Goal: Task Accomplishment & Management: Manage account settings

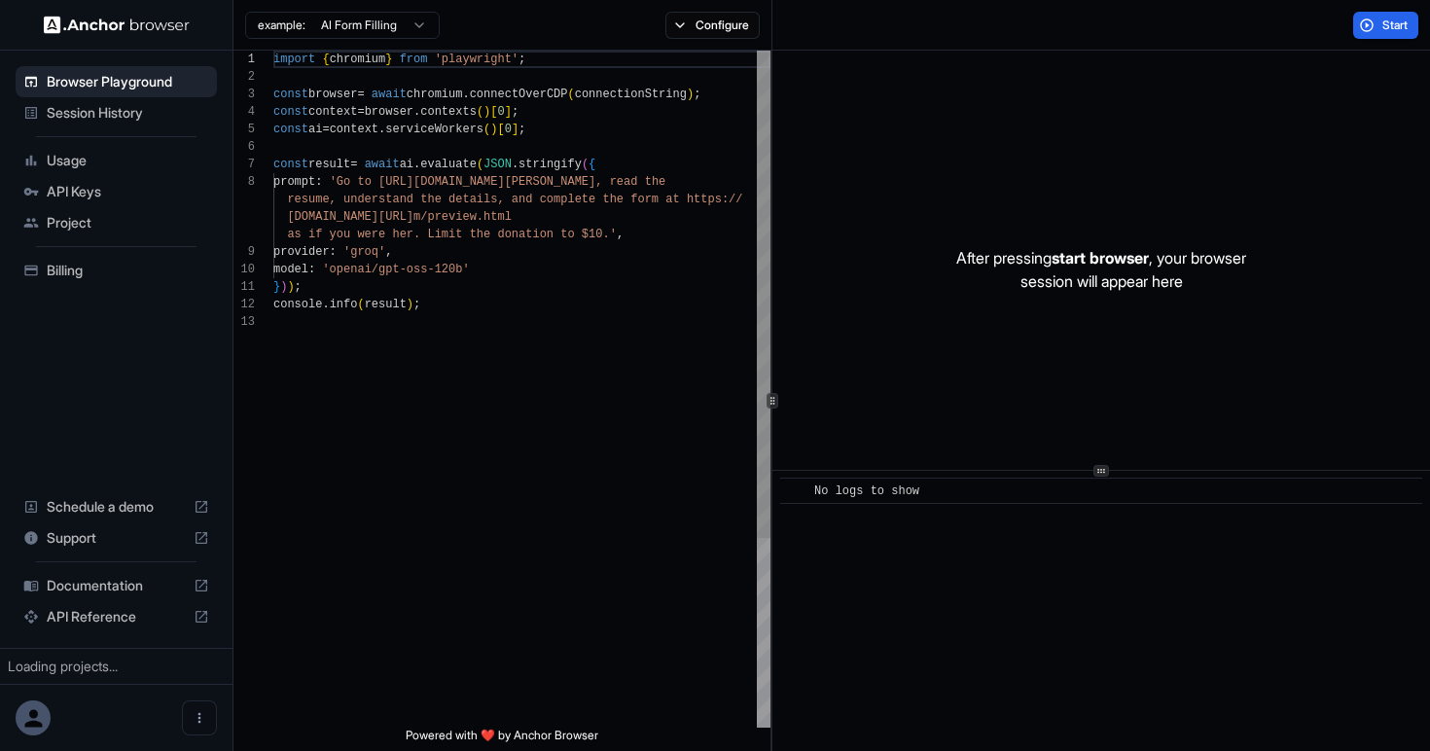
scroll to position [123, 0]
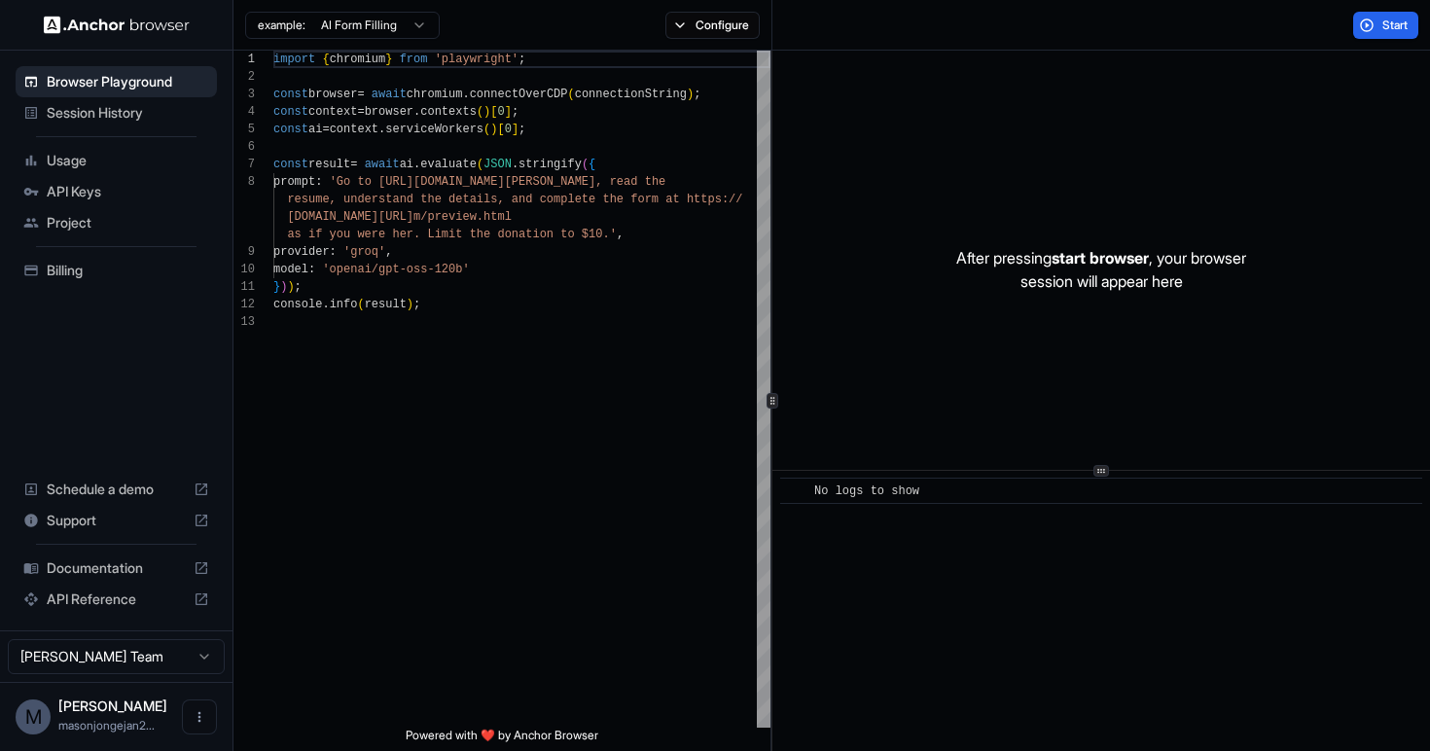
click at [115, 160] on span "Usage" at bounding box center [128, 160] width 162 height 19
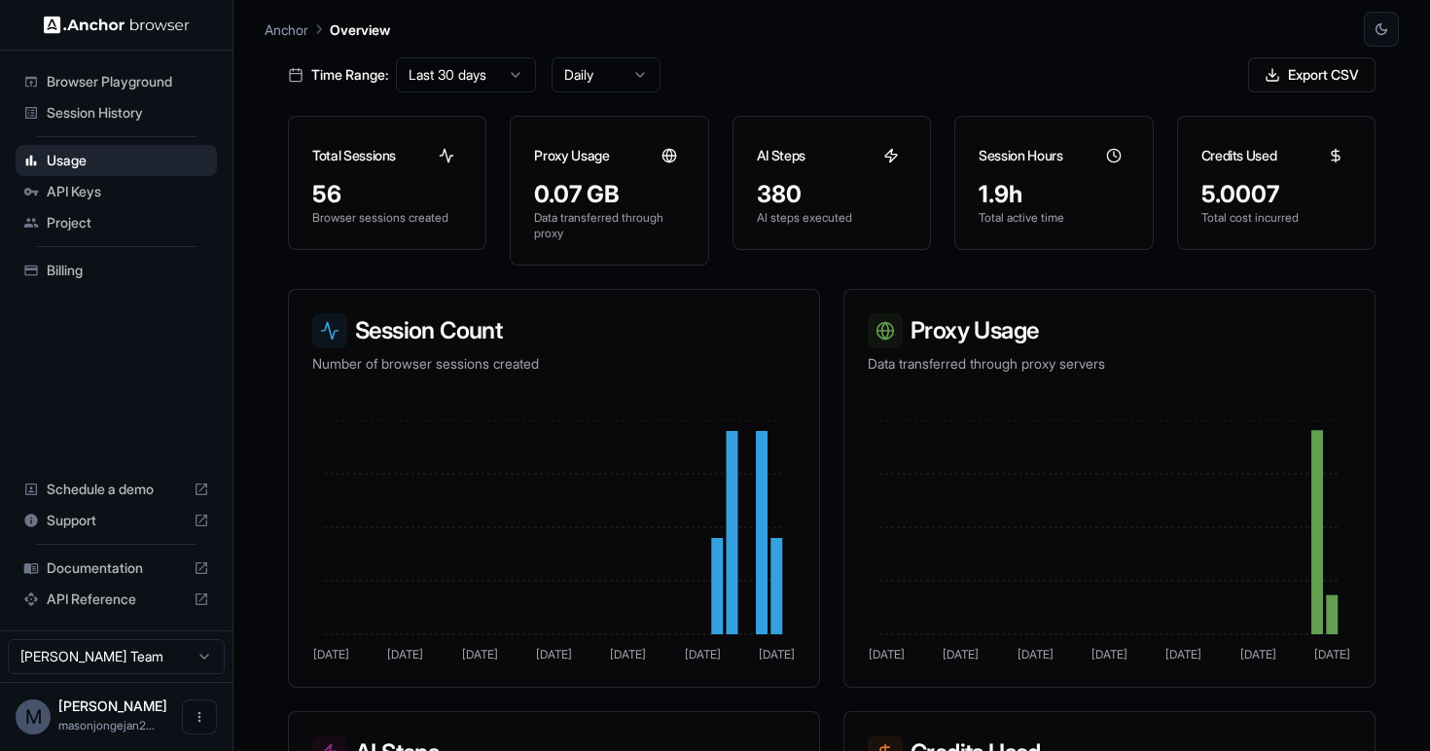
scroll to position [95, 0]
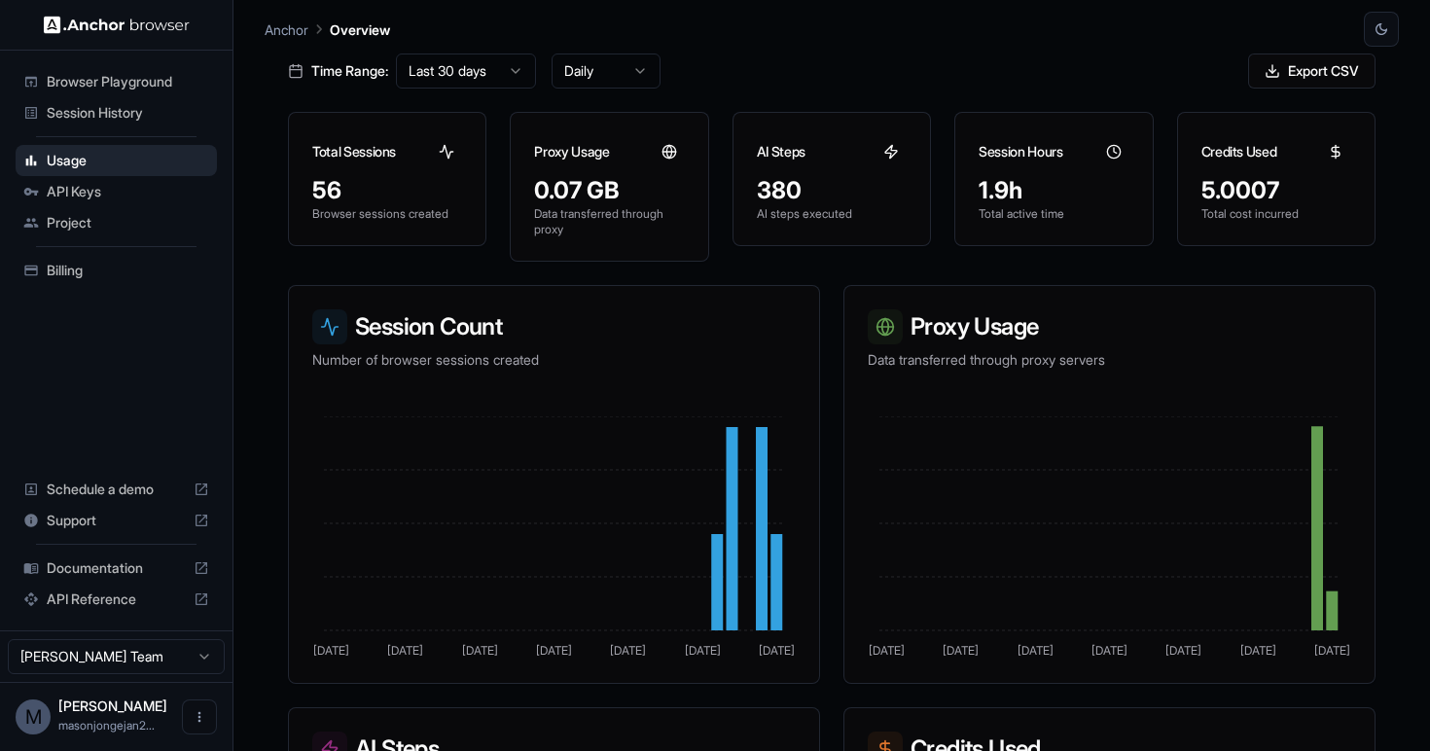
click at [94, 265] on span "Billing" at bounding box center [128, 270] width 162 height 19
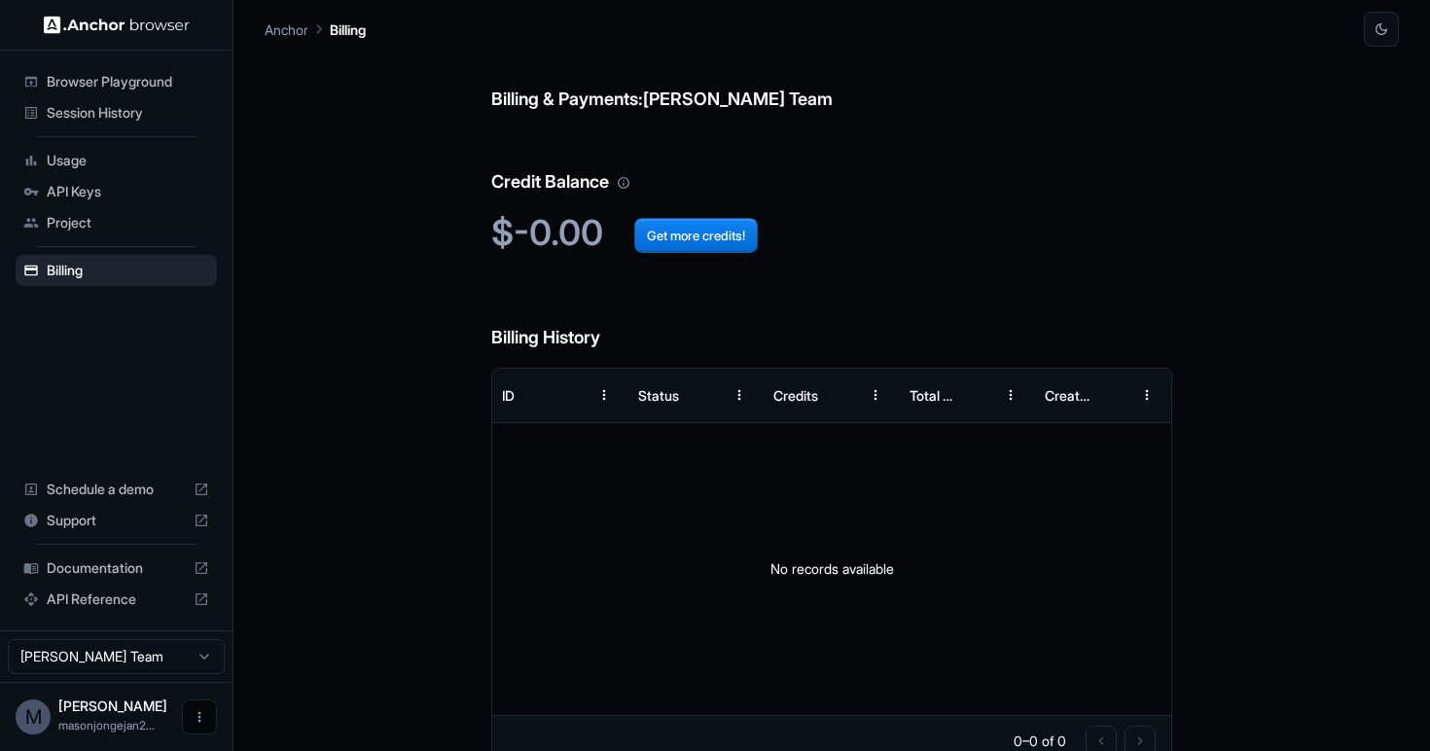
click at [198, 719] on icon "Open menu" at bounding box center [200, 717] width 16 height 16
click at [153, 723] on div at bounding box center [164, 716] width 78 height 19
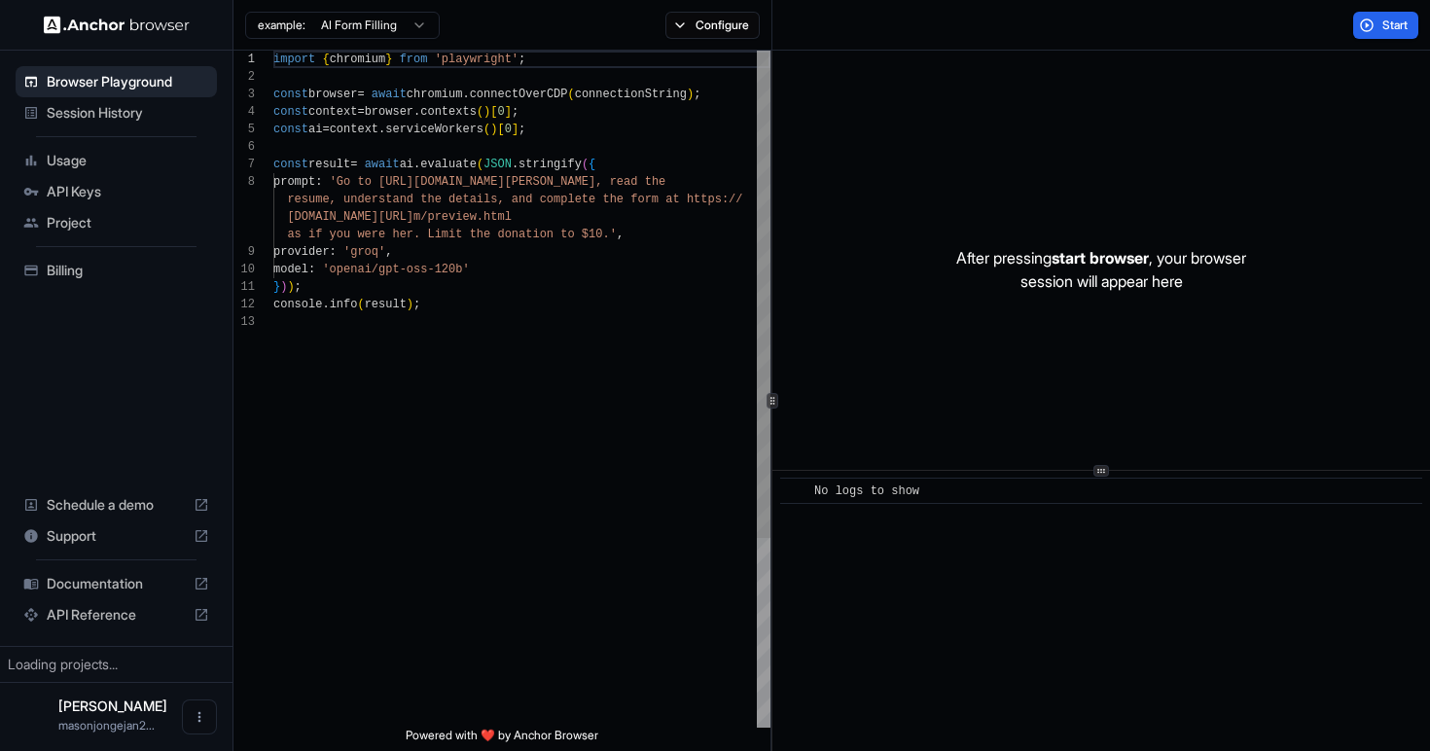
scroll to position [123, 0]
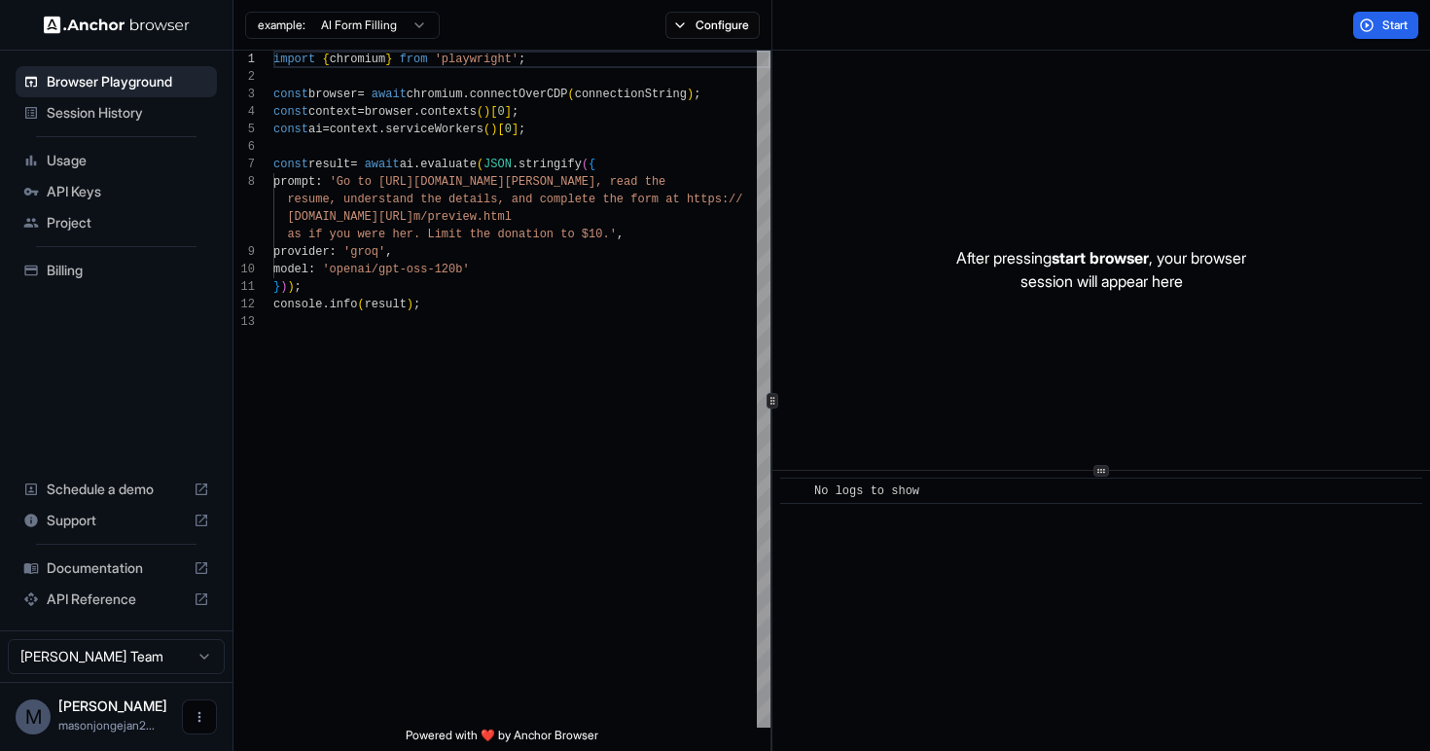
click at [187, 717] on button "Open menu" at bounding box center [199, 716] width 35 height 35
click at [134, 726] on div at bounding box center [164, 716] width 78 height 19
click at [189, 659] on html "Browser Playground Session History Usage API Keys Project Billing Schedule a de…" at bounding box center [715, 375] width 1430 height 751
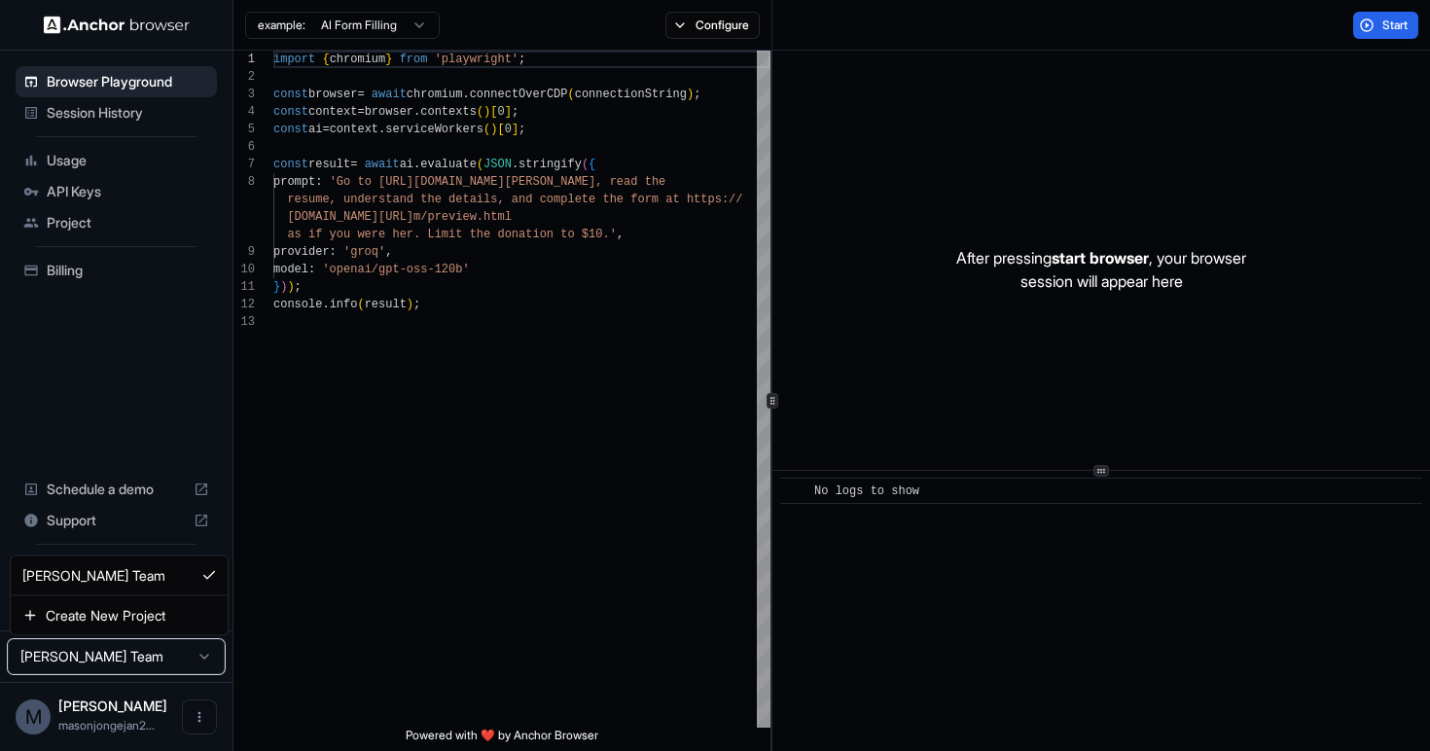
click at [150, 694] on html "Browser Playground Session History Usage API Keys Project Billing Schedule a de…" at bounding box center [715, 375] width 1430 height 751
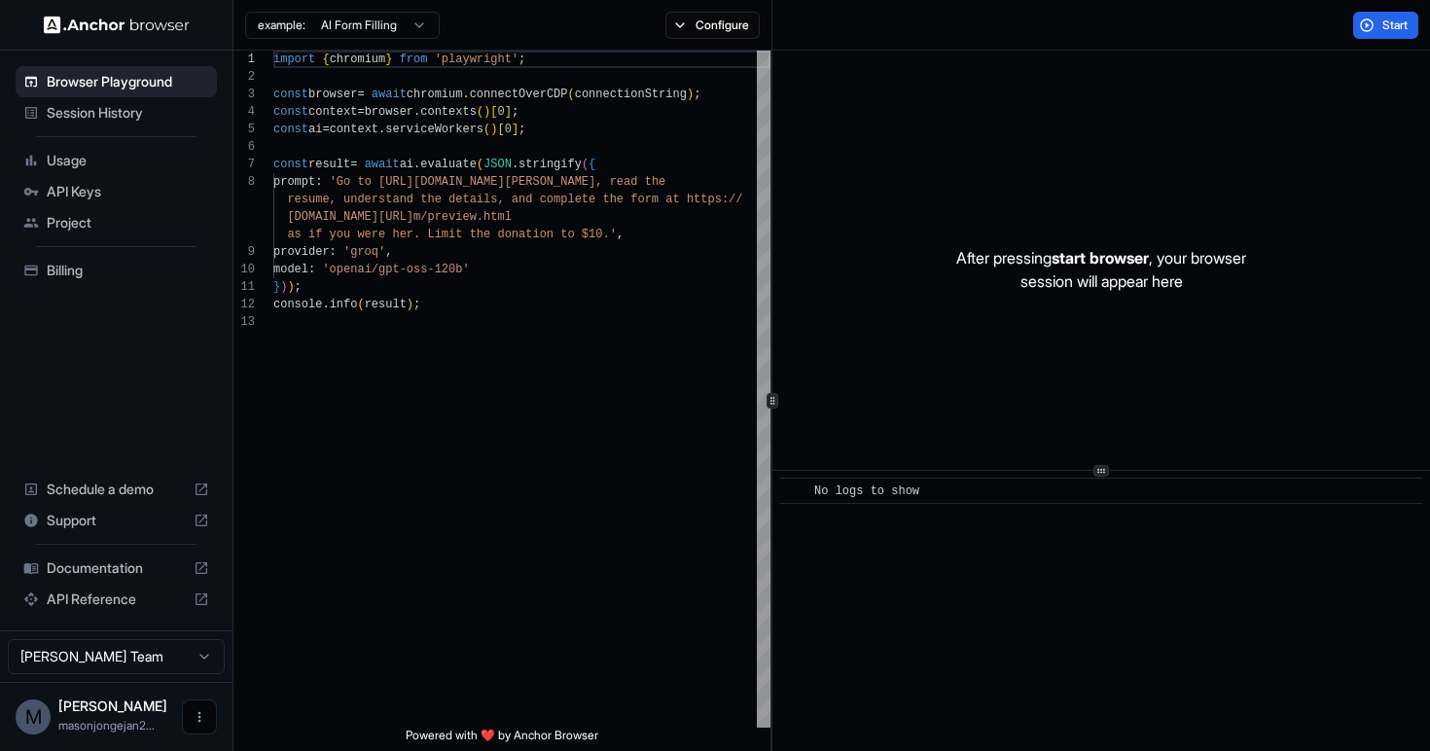
click at [199, 720] on icon "Open menu" at bounding box center [200, 717] width 16 height 16
click at [152, 722] on div at bounding box center [164, 716] width 78 height 19
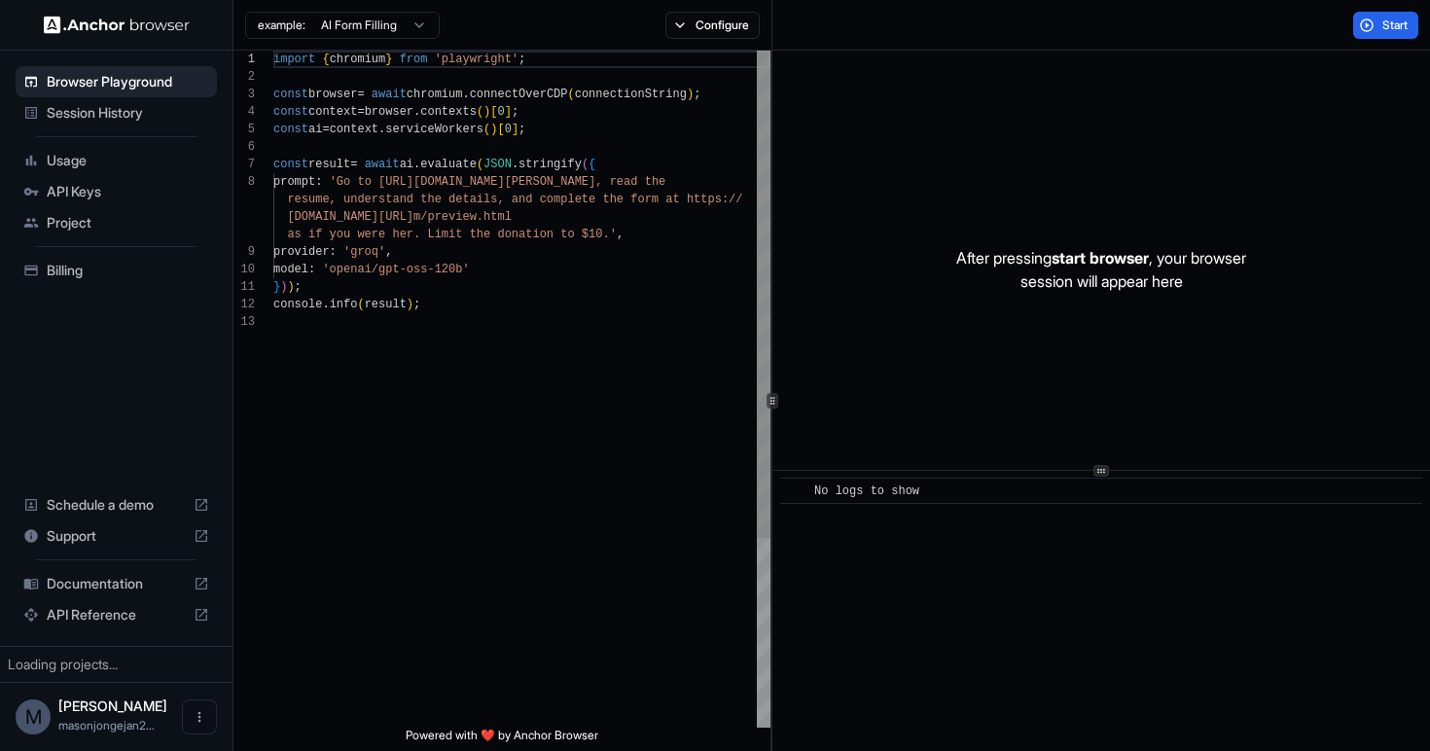
scroll to position [123, 0]
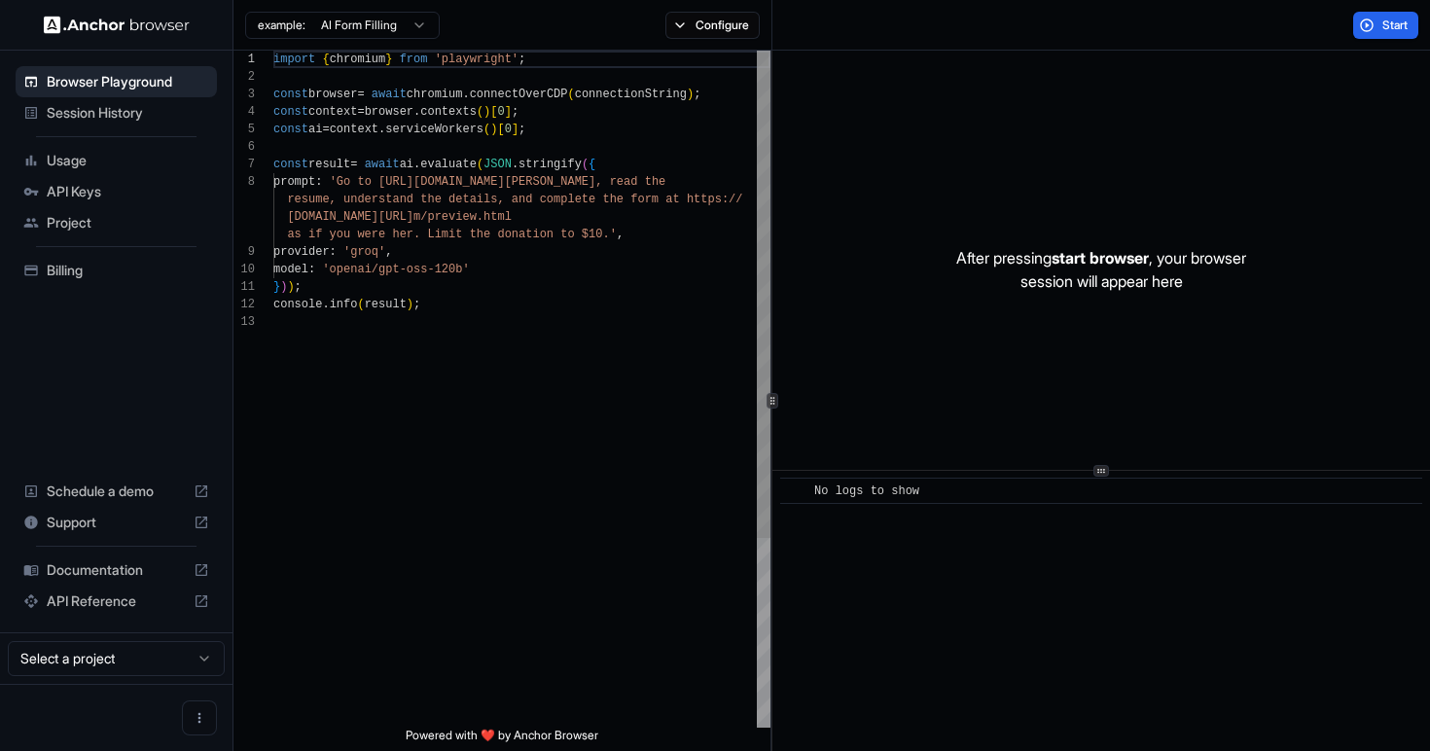
scroll to position [123, 0]
click at [202, 720] on icon "Open menu" at bounding box center [200, 717] width 16 height 16
click at [158, 717] on div at bounding box center [164, 716] width 78 height 19
